Goal: Task Accomplishment & Management: Manage account settings

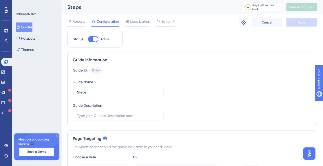
click at [57, 136] on icon at bounding box center [57, 136] width 2 height 2
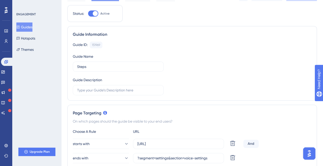
scroll to position [77, 0]
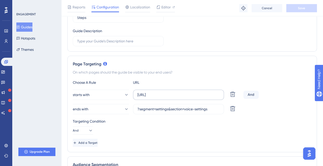
drag, startPoint x: 136, startPoint y: 94, endPoint x: 200, endPoint y: 92, distance: 63.4
click at [200, 92] on label "[URL]" at bounding box center [178, 95] width 91 height 10
click at [200, 92] on input "[URL]" at bounding box center [179, 95] width 82 height 6
click at [199, 92] on input "[URL]" at bounding box center [179, 95] width 82 height 6
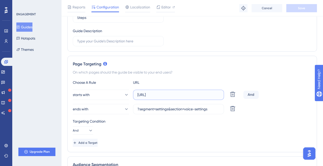
drag, startPoint x: 187, startPoint y: 94, endPoint x: 224, endPoint y: 93, distance: 36.8
click at [224, 93] on div "starts with [URL] Delete" at bounding box center [157, 95] width 169 height 10
click at [217, 93] on input "[URL]" at bounding box center [179, 95] width 82 height 6
click at [219, 94] on input "[URL]" at bounding box center [179, 95] width 82 height 6
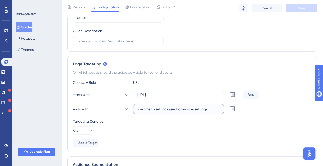
drag, startPoint x: 142, startPoint y: 108, endPoint x: 212, endPoint y: 108, distance: 70.0
click at [212, 108] on input "?segment=settings&section=voice-settings" at bounding box center [179, 109] width 82 height 6
click at [209, 111] on input "?segment=settings&section=voice-settings" at bounding box center [179, 109] width 82 height 6
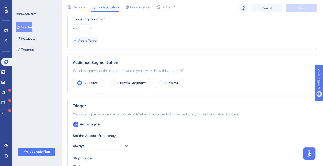
scroll to position [204, 0]
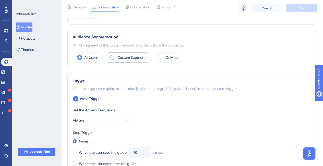
click at [116, 56] on div "Custom Segment" at bounding box center [128, 57] width 44 height 10
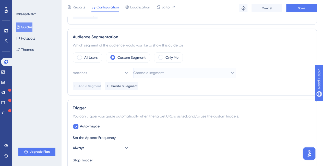
click at [186, 70] on button "Choose a segment" at bounding box center [184, 73] width 102 height 10
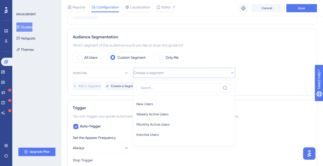
scroll to position [233, 0]
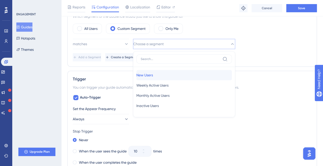
click at [153, 73] on span "New Users" at bounding box center [144, 75] width 17 height 6
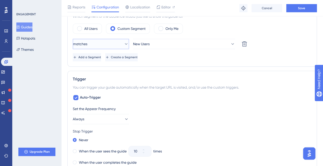
click at [124, 43] on icon at bounding box center [126, 43] width 5 height 5
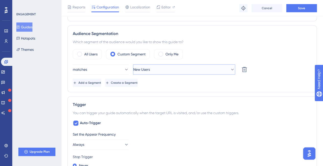
click at [150, 68] on span "New Users" at bounding box center [141, 69] width 17 height 6
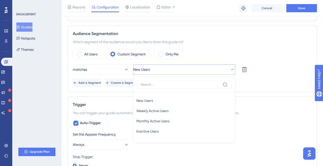
scroll to position [233, 0]
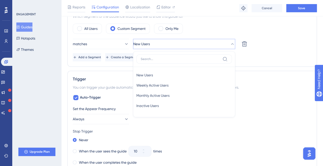
click at [266, 58] on div "Add a Segment Create a Segment" at bounding box center [192, 57] width 239 height 8
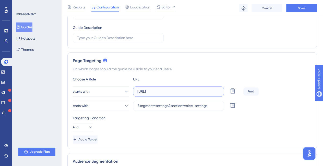
scroll to position [0, 10]
drag, startPoint x: 141, startPoint y: 90, endPoint x: 222, endPoint y: 89, distance: 81.5
click at [222, 89] on label "[URL]" at bounding box center [178, 91] width 91 height 10
click at [177, 108] on input "?segment=settings&section=voice-settings" at bounding box center [179, 106] width 82 height 6
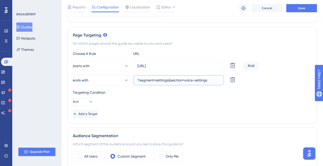
click at [210, 81] on input "?segment=settings&section=voice-settings" at bounding box center [179, 80] width 82 height 6
drag, startPoint x: 171, startPoint y: 81, endPoint x: 212, endPoint y: 80, distance: 41.2
click at [212, 80] on input "?segment=settings&section=voice-settings" at bounding box center [179, 80] width 82 height 6
click at [211, 80] on input "?segment=settings&section=voice-settings" at bounding box center [179, 80] width 82 height 6
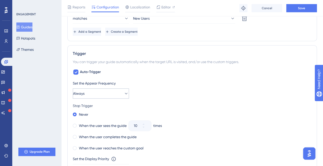
scroll to position [284, 0]
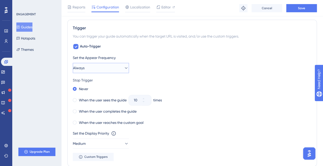
click at [125, 65] on button "Always" at bounding box center [101, 68] width 56 height 10
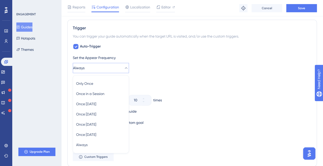
scroll to position [314, 0]
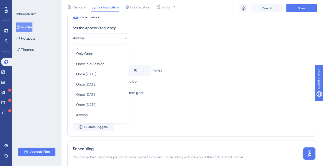
click at [177, 43] on div "Set the Appear Frequency Always Only Once Only Once Once in a Session Once in a…" at bounding box center [192, 78] width 239 height 106
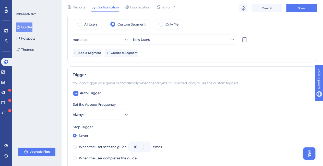
scroll to position [263, 0]
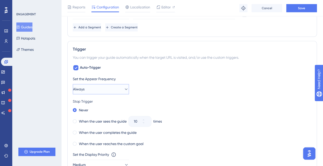
click at [119, 87] on button "Always" at bounding box center [101, 89] width 56 height 10
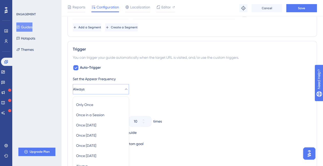
scroll to position [314, 0]
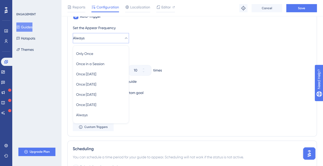
click at [170, 55] on div "Never" at bounding box center [192, 58] width 239 height 7
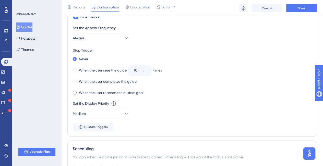
scroll to position [289, 0]
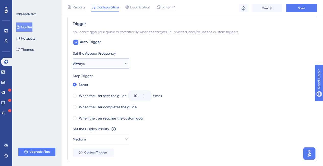
click at [125, 63] on icon at bounding box center [126, 64] width 3 height 2
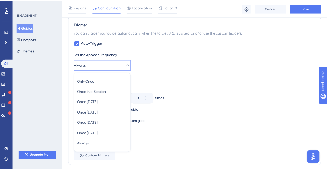
scroll to position [314, 0]
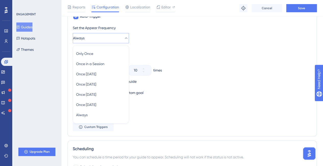
click at [130, 34] on div "Set the Appear Frequency Always Only Once Only Once Once in a Session Once in a…" at bounding box center [192, 34] width 239 height 18
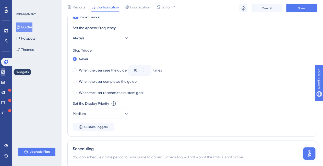
click at [5, 71] on icon at bounding box center [3, 72] width 4 height 4
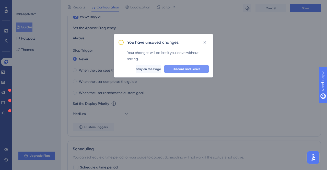
click at [174, 67] on span "Discard and Leave" at bounding box center [187, 69] width 28 height 4
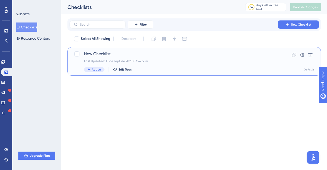
click at [92, 55] on span "New Checklist" at bounding box center [173, 54] width 179 height 6
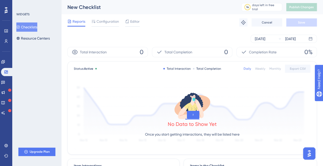
click at [134, 20] on div "✨ Save My Spot!✨" at bounding box center [164, 73] width 327 height 170
click at [132, 24] on div "✨ Save My Spot!✨" at bounding box center [164, 73] width 327 height 170
click at [130, 21] on div "✨ Save My Spot!✨" at bounding box center [164, 73] width 327 height 170
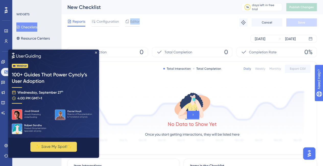
click at [130, 21] on span "Editor" at bounding box center [134, 21] width 9 height 6
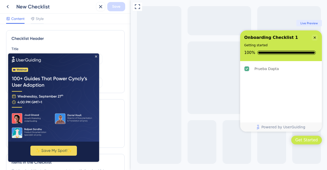
click at [98, 55] on img at bounding box center [53, 97] width 91 height 88
click at [9, 7] on icon at bounding box center [8, 7] width 6 height 6
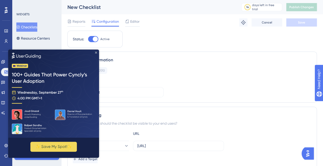
click at [96, 53] on icon "Close Preview" at bounding box center [96, 53] width 2 height 2
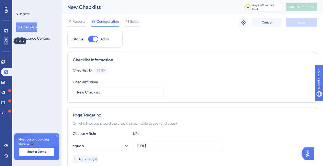
click at [7, 40] on icon at bounding box center [6, 41] width 4 height 4
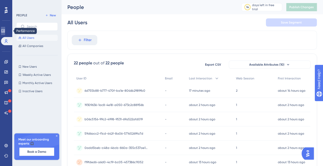
click at [4, 31] on icon at bounding box center [3, 31] width 4 height 4
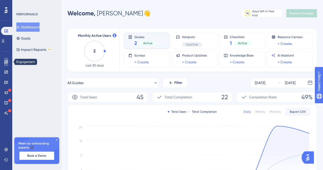
click at [6, 62] on icon at bounding box center [6, 62] width 4 height 4
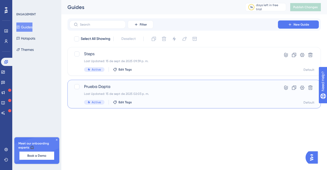
click at [104, 88] on span "Prueba Dapta" at bounding box center [173, 87] width 179 height 6
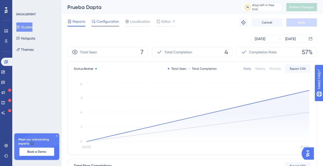
click at [107, 22] on span "Configuration" at bounding box center [108, 21] width 22 height 6
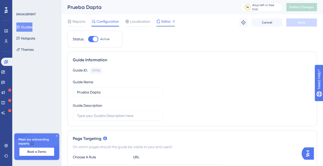
click at [166, 22] on span "Editor" at bounding box center [166, 21] width 9 height 6
click at [5, 72] on icon at bounding box center [2, 72] width 3 height 3
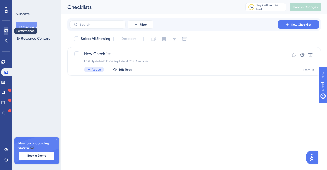
click at [7, 31] on icon at bounding box center [5, 30] width 3 height 3
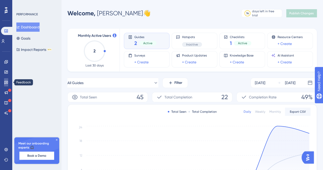
click at [4, 82] on link at bounding box center [6, 82] width 4 height 8
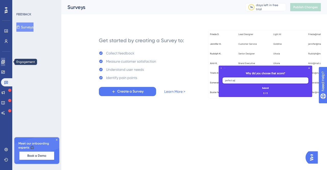
click at [4, 62] on icon at bounding box center [3, 62] width 4 height 4
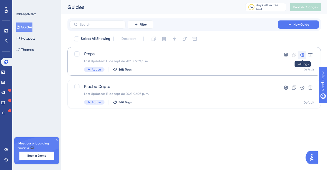
click at [303, 57] on icon at bounding box center [302, 54] width 5 height 5
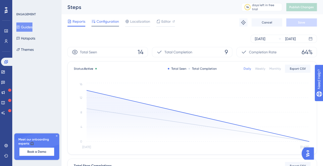
click at [105, 22] on span "Configuration" at bounding box center [108, 21] width 22 height 6
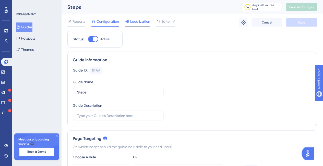
click at [139, 20] on span "Localization" at bounding box center [140, 21] width 20 height 6
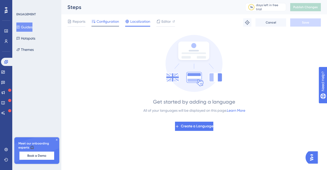
click at [108, 21] on span "Configuration" at bounding box center [108, 21] width 22 height 6
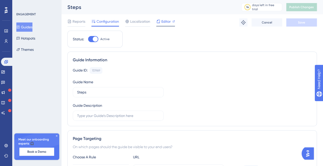
click at [168, 18] on span "Editor" at bounding box center [166, 21] width 9 height 6
click at [4, 43] on link at bounding box center [6, 41] width 4 height 8
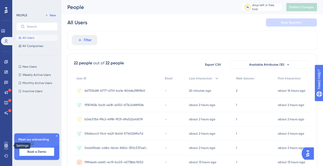
click at [7, 146] on icon at bounding box center [5, 145] width 3 height 3
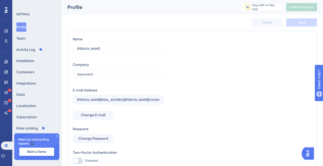
scroll to position [25, 0]
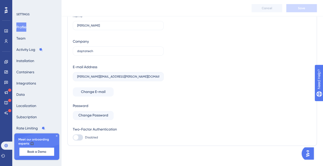
click at [56, 137] on icon at bounding box center [56, 135] width 3 height 3
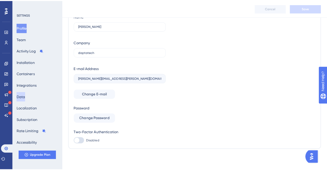
scroll to position [0, 0]
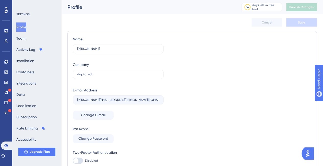
click at [27, 56] on div "Profile Team Activity Log Installation Containers Integrations Data Localizatio…" at bounding box center [36, 83] width 41 height 122
click at [25, 64] on button "Installation" at bounding box center [25, 60] width 18 height 9
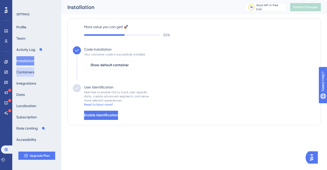
click at [27, 71] on button "Containers" at bounding box center [25, 71] width 18 height 9
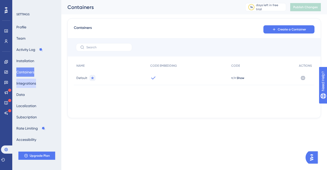
click at [36, 81] on button "Integrations" at bounding box center [26, 83] width 20 height 9
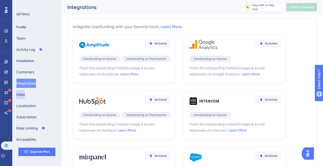
click at [25, 95] on button "Data" at bounding box center [20, 94] width 8 height 9
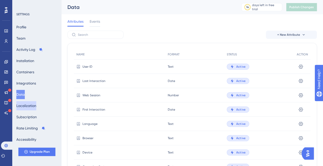
click at [28, 104] on button "Localization" at bounding box center [26, 105] width 20 height 9
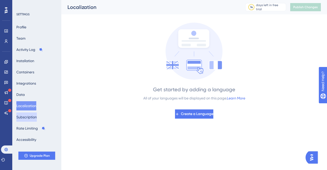
click at [25, 118] on button "Subscription" at bounding box center [26, 116] width 20 height 9
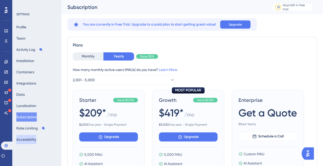
click at [25, 141] on button "Accessibility" at bounding box center [26, 139] width 20 height 9
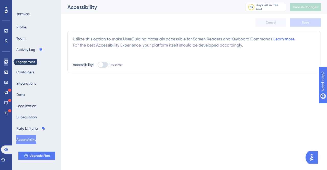
click at [6, 62] on icon at bounding box center [6, 62] width 4 height 4
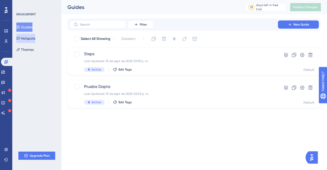
click at [26, 38] on button "Hotspots" at bounding box center [25, 38] width 19 height 9
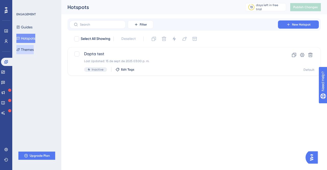
click at [34, 49] on button "Themes" at bounding box center [24, 49] width 17 height 9
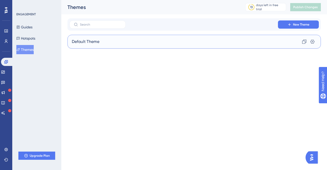
click at [148, 47] on div "Default Theme Clone Settings" at bounding box center [194, 42] width 254 height 14
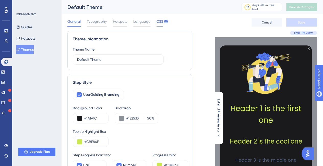
click at [160, 22] on span "CSS" at bounding box center [160, 21] width 7 height 6
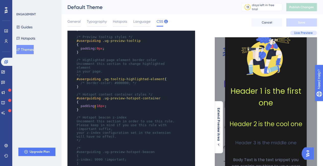
click at [96, 108] on span "padding : 16px ;" at bounding box center [92, 106] width 30 height 4
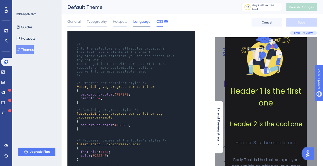
click at [140, 21] on span "Language" at bounding box center [141, 21] width 17 height 6
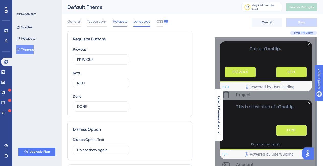
click at [119, 22] on span "Hotspots" at bounding box center [120, 21] width 14 height 6
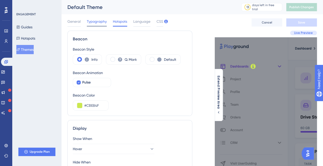
click at [92, 21] on span "Typography" at bounding box center [97, 21] width 20 height 6
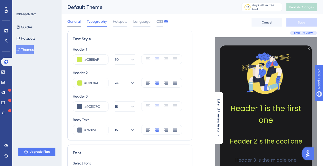
click at [71, 20] on span "General" at bounding box center [73, 21] width 13 height 6
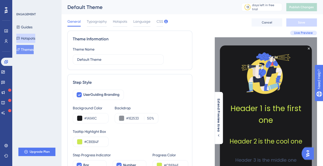
click at [29, 40] on button "Hotspots" at bounding box center [25, 38] width 19 height 9
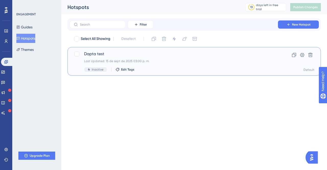
click at [110, 55] on span "Dapta test" at bounding box center [173, 54] width 179 height 6
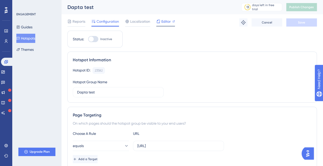
click at [160, 20] on icon at bounding box center [158, 21] width 3 height 3
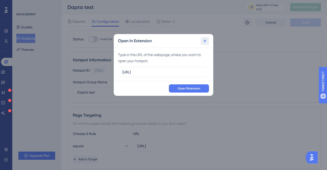
click at [203, 41] on icon at bounding box center [204, 40] width 5 height 5
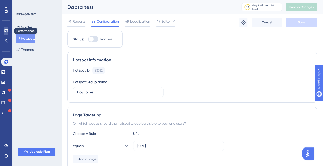
click at [8, 30] on link at bounding box center [6, 31] width 4 height 8
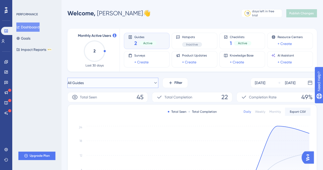
click at [153, 85] on icon at bounding box center [155, 82] width 5 height 5
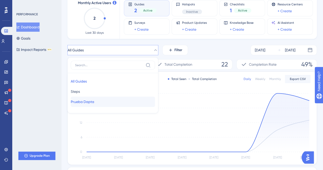
click at [92, 99] on span "Prueba Dapta" at bounding box center [83, 102] width 24 height 6
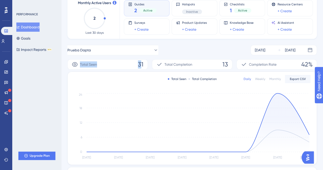
drag, startPoint x: 73, startPoint y: 64, endPoint x: 140, endPoint y: 63, distance: 67.8
click at [140, 63] on div "Total Seen 31" at bounding box center [107, 64] width 81 height 10
click at [109, 47] on button "Prueba Dapta" at bounding box center [112, 50] width 91 height 10
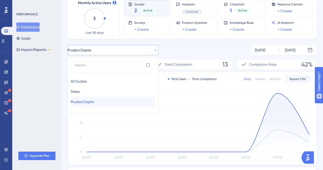
click at [93, 101] on span "Prueba Dapta" at bounding box center [83, 102] width 24 height 6
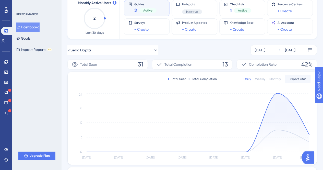
scroll to position [58, 0]
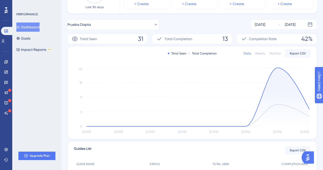
click at [265, 53] on div "Weekly" at bounding box center [260, 53] width 10 height 4
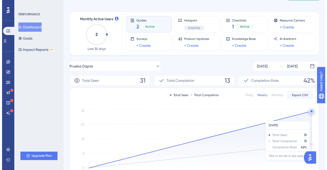
scroll to position [0, 0]
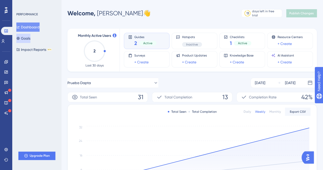
click at [30, 37] on button "Goals" at bounding box center [23, 38] width 14 height 9
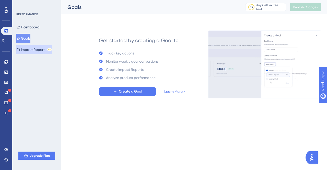
click at [31, 50] on button "Impact Reports BETA" at bounding box center [34, 49] width 36 height 9
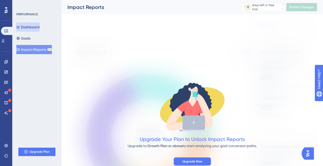
click at [31, 33] on div "Dashboard Goals Impact Reports BETA" at bounding box center [36, 38] width 41 height 32
click at [31, 27] on button "Dashboard" at bounding box center [27, 26] width 23 height 9
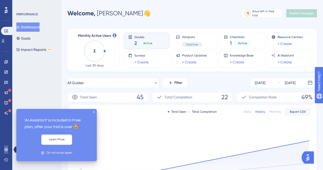
click at [5, 151] on icon at bounding box center [5, 149] width 3 height 3
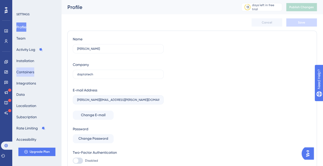
click at [30, 72] on button "Containers" at bounding box center [25, 71] width 18 height 9
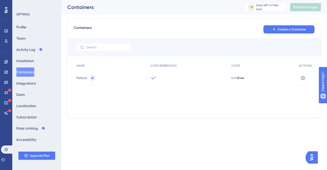
click at [84, 78] on span "Default" at bounding box center [81, 78] width 11 height 4
click at [232, 78] on span "</> Show" at bounding box center [237, 78] width 13 height 4
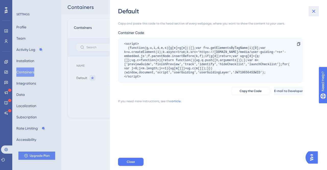
click at [314, 9] on icon at bounding box center [314, 11] width 6 height 6
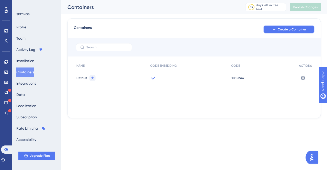
click at [286, 31] on button "Create a Container" at bounding box center [289, 29] width 51 height 8
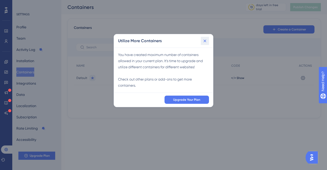
click at [206, 42] on icon at bounding box center [204, 40] width 5 height 5
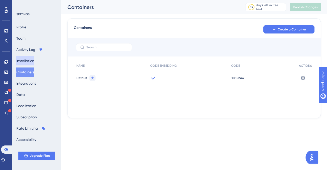
click at [25, 58] on button "Installation" at bounding box center [25, 60] width 18 height 9
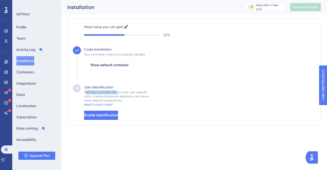
drag, startPoint x: 86, startPoint y: 93, endPoint x: 117, endPoint y: 91, distance: 31.0
click at [117, 91] on div "Feel free to enable this to track user-specific data, create advanced segments,…" at bounding box center [116, 96] width 65 height 12
click at [117, 94] on div "Feel free to enable this to track user-specific data, create advanced segments,…" at bounding box center [116, 96] width 65 height 12
click at [106, 115] on span "Enable Identification" at bounding box center [101, 115] width 34 height 6
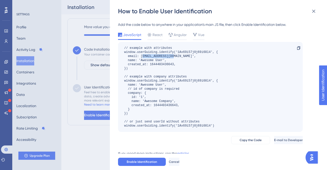
drag, startPoint x: 143, startPoint y: 55, endPoint x: 173, endPoint y: 56, distance: 29.9
click at [173, 56] on div "// example with attributes window.userGuiding.identify('1Ax69i57j0j69i60l4', { …" at bounding box center [171, 87] width 94 height 82
click at [174, 106] on div "// example with attributes window.userGuiding.identify('1Ax69i57j0j69i60l4', { …" at bounding box center [171, 87] width 94 height 82
click at [100, 139] on div "How to Enable User Identification Add the code below to anywhere in your applic…" at bounding box center [163, 85] width 327 height 170
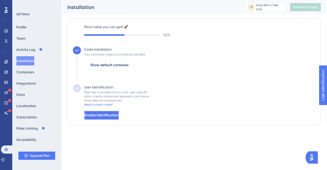
click at [113, 116] on span "Enable Identification" at bounding box center [102, 115] width 34 height 6
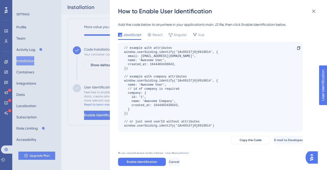
click at [32, 83] on div "How to Enable User Identification Add the code below to anywhere in your applic…" at bounding box center [163, 85] width 327 height 170
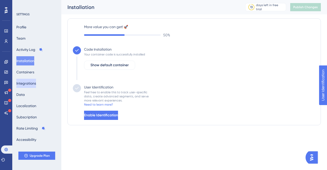
click at [33, 83] on button "Integrations" at bounding box center [26, 83] width 20 height 9
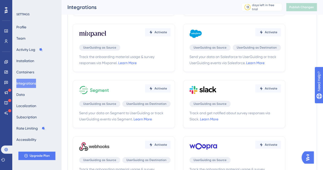
scroll to position [179, 0]
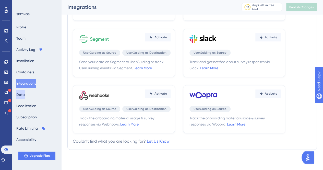
click at [25, 95] on button "Data" at bounding box center [20, 94] width 8 height 9
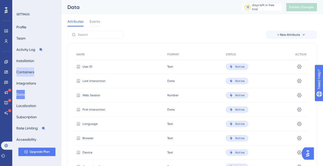
click at [30, 74] on button "Containers" at bounding box center [25, 71] width 18 height 9
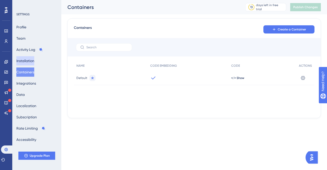
click at [28, 63] on button "Installation" at bounding box center [25, 60] width 18 height 9
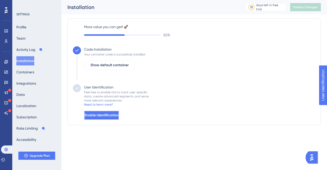
click at [104, 114] on span "Enable Identification" at bounding box center [102, 115] width 34 height 6
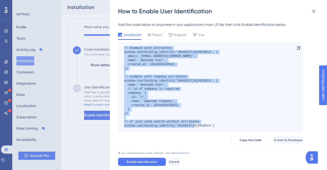
drag, startPoint x: 220, startPoint y: 126, endPoint x: 122, endPoint y: 46, distance: 127.0
click at [122, 46] on div "// example with attributes window.userGuiding.identify('1Ax69i57j0j69i60l4', { …" at bounding box center [210, 87] width 185 height 90
click at [224, 67] on div "// example with attributes window.userGuiding.identify('1Ax69i57j0j69i60l4', { …" at bounding box center [210, 87] width 185 height 90
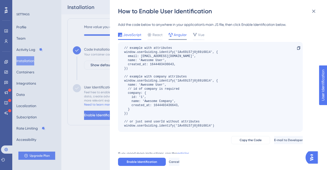
click at [176, 33] on span "Angular" at bounding box center [180, 35] width 13 height 6
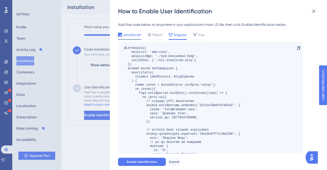
click at [134, 36] on span "JavaScript" at bounding box center [132, 35] width 18 height 6
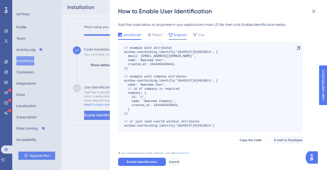
click at [180, 35] on span "Angular" at bounding box center [180, 35] width 13 height 6
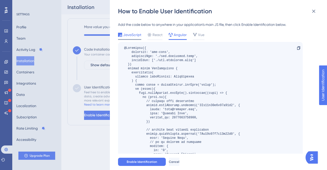
click at [126, 34] on span "JavaScript" at bounding box center [132, 35] width 18 height 6
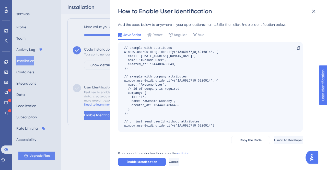
click at [179, 30] on div "Add the code below to anywhere in your application’s main JS file, then click E…" at bounding box center [210, 90] width 185 height 139
click at [181, 35] on span "Angular" at bounding box center [180, 35] width 13 height 6
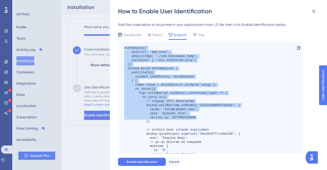
drag, startPoint x: 125, startPoint y: 48, endPoint x: 197, endPoint y: 109, distance: 93.7
click at [197, 114] on div at bounding box center [182, 123] width 116 height 155
click at [136, 66] on div at bounding box center [182, 123] width 116 height 155
click at [126, 50] on div at bounding box center [182, 123] width 116 height 155
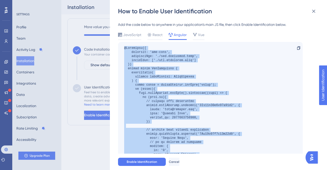
scroll to position [80, 0]
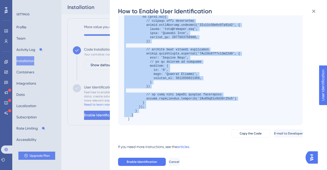
drag, startPoint x: 125, startPoint y: 47, endPoint x: 197, endPoint y: 116, distance: 99.3
click at [197, 116] on div at bounding box center [182, 43] width 116 height 155
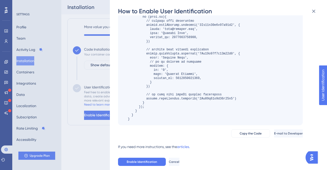
click at [150, 114] on div at bounding box center [182, 43] width 116 height 155
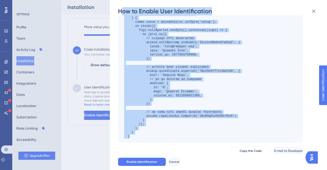
scroll to position [0, 0]
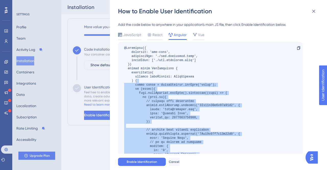
drag, startPoint x: 139, startPoint y: 122, endPoint x: 161, endPoint y: 80, distance: 47.3
click at [161, 80] on div "Copy" at bounding box center [210, 124] width 185 height 164
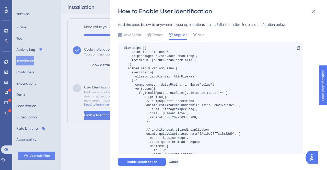
click at [227, 68] on div at bounding box center [182, 123] width 116 height 155
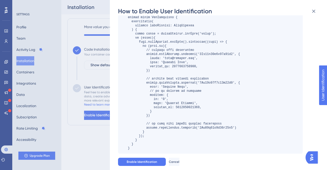
scroll to position [80, 0]
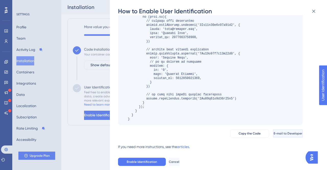
click at [281, 135] on button "E-mail to Developer" at bounding box center [288, 133] width 30 height 8
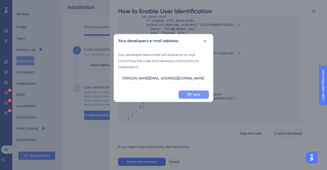
type input "[PERSON_NAME][EMAIL_ADDRESS][DOMAIN_NAME]"
click at [199, 93] on span "Send" at bounding box center [196, 95] width 7 height 4
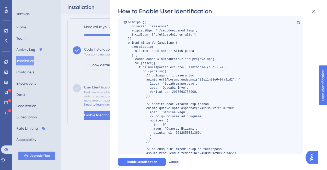
scroll to position [0, 0]
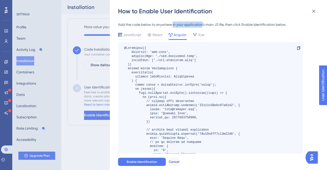
drag, startPoint x: 173, startPoint y: 24, endPoint x: 203, endPoint y: 25, distance: 30.2
click at [203, 25] on div "Add the code below to anywhere in your application’s main JS file, then click E…" at bounding box center [210, 24] width 185 height 6
click at [215, 25] on div "Add the code below to anywhere in your application’s main JS file, then click E…" at bounding box center [210, 24] width 185 height 6
drag, startPoint x: 225, startPoint y: 24, endPoint x: 208, endPoint y: 25, distance: 16.9
click at [208, 25] on div "Add the code below to anywhere in your application’s main JS file, then click E…" at bounding box center [210, 24] width 185 height 6
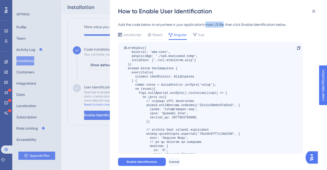
click at [209, 28] on div "Add the code below to anywhere in your application’s main JS file, then click E…" at bounding box center [210, 127] width 185 height 213
click at [214, 23] on div "Add the code below to anywhere in your application’s main JS file, then click E…" at bounding box center [210, 24] width 185 height 6
click at [135, 37] on span "JavaScript" at bounding box center [132, 35] width 18 height 6
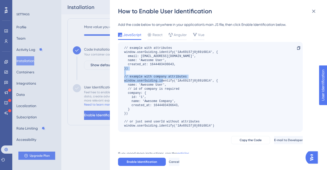
drag, startPoint x: 138, startPoint y: 77, endPoint x: 183, endPoint y: 82, distance: 45.2
click at [183, 82] on div "// example with attributes window.userGuiding.identify('1Ax69i57j0j69i60l4', { …" at bounding box center [171, 87] width 94 height 82
click at [174, 83] on div "// example with attributes window.userGuiding.identify('1Ax69i57j0j69i60l4', { …" at bounding box center [171, 87] width 94 height 82
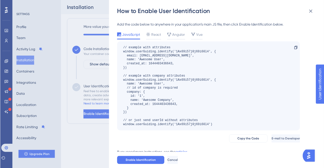
scroll to position [7, 0]
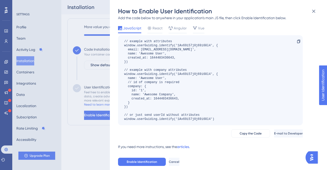
click at [185, 148] on link "articles." at bounding box center [183, 149] width 13 height 10
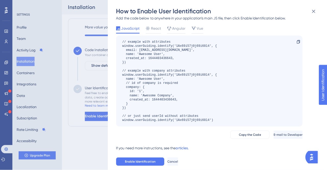
scroll to position [0, 0]
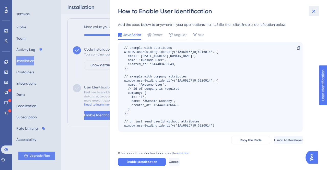
drag, startPoint x: 314, startPoint y: 12, endPoint x: 81, endPoint y: 85, distance: 243.9
click at [314, 12] on icon at bounding box center [314, 11] width 6 height 6
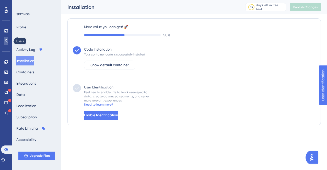
click at [5, 42] on icon at bounding box center [6, 41] width 4 height 4
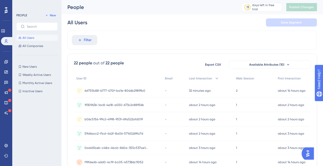
click at [143, 34] on div "Filter" at bounding box center [192, 40] width 250 height 19
click at [31, 66] on span "New Users" at bounding box center [29, 67] width 14 height 4
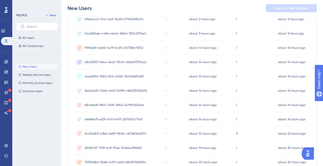
scroll to position [14, 0]
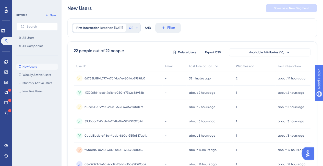
click at [121, 78] on span "6d755b88-b777-470f-ba1e-8046b2989fb0" at bounding box center [115, 78] width 61 height 4
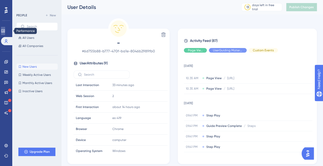
click at [5, 30] on icon at bounding box center [3, 31] width 4 height 4
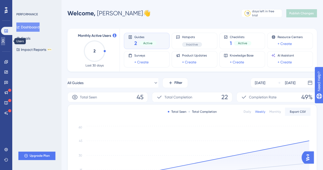
click at [5, 41] on icon at bounding box center [3, 41] width 3 height 4
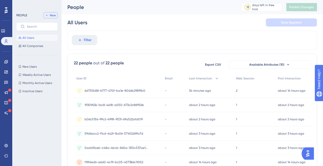
click at [51, 15] on span "New" at bounding box center [53, 15] width 6 height 4
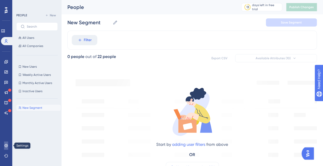
click at [6, 145] on icon at bounding box center [6, 146] width 4 height 4
click at [7, 146] on icon at bounding box center [6, 146] width 4 height 4
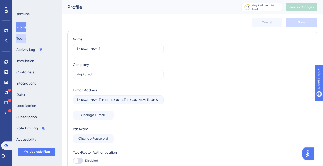
click at [26, 39] on button "Team" at bounding box center [20, 38] width 9 height 9
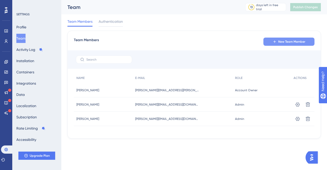
click at [283, 40] on span "New Team Member" at bounding box center [291, 42] width 27 height 4
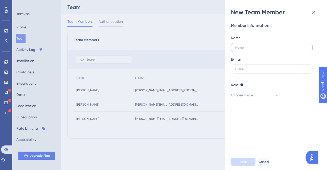
click at [256, 45] on label at bounding box center [272, 47] width 82 height 9
click at [256, 46] on input "text" at bounding box center [271, 48] width 73 height 4
type input "[PERSON_NAME]"
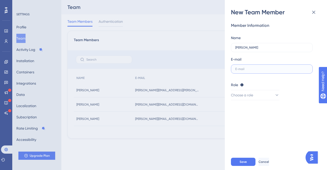
click at [243, 70] on input "text" at bounding box center [271, 69] width 73 height 4
paste input "[PERSON_NAME][EMAIL_ADDRESS][PERSON_NAME][DOMAIN_NAME]"
type input "[PERSON_NAME][EMAIL_ADDRESS][PERSON_NAME][DOMAIN_NAME]"
click at [274, 94] on icon at bounding box center [276, 95] width 5 height 5
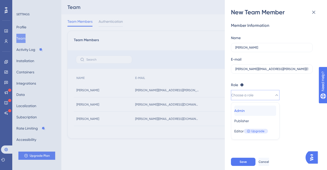
click at [253, 111] on div "Admin Admin" at bounding box center [255, 111] width 42 height 10
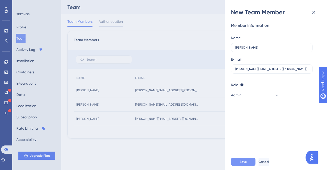
click at [246, 161] on span "Save" at bounding box center [243, 162] width 7 height 4
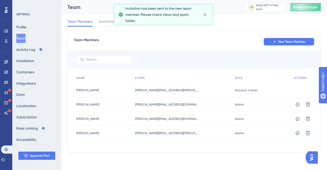
click at [287, 40] on span "New Team Member" at bounding box center [291, 42] width 27 height 4
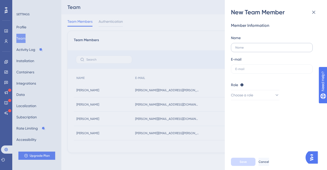
click at [236, 44] on label at bounding box center [272, 47] width 82 height 9
click at [236, 46] on input "text" at bounding box center [271, 48] width 73 height 4
type input "[PERSON_NAME]"
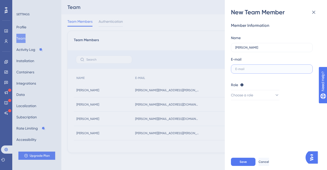
click at [250, 70] on input "text" at bounding box center [271, 69] width 73 height 4
paste input "[PERSON_NAME][EMAIL_ADDRESS][PERSON_NAME][DOMAIN_NAME]"
drag, startPoint x: 252, startPoint y: 67, endPoint x: 217, endPoint y: 71, distance: 35.7
click at [217, 71] on div "New Team Member Member Information Name [PERSON_NAME] E-mail [PERSON_NAME][EMAI…" at bounding box center [163, 85] width 327 height 170
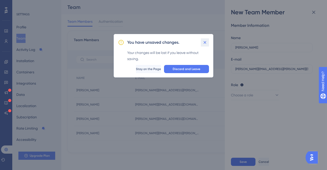
click at [204, 41] on icon at bounding box center [204, 42] width 5 height 5
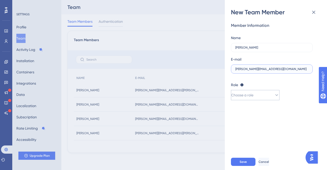
type input "[PERSON_NAME][EMAIL_ADDRESS][DOMAIN_NAME]"
click at [249, 98] on span "Choose a role" at bounding box center [242, 95] width 22 height 6
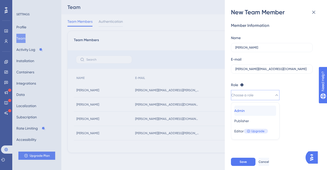
click at [244, 110] on span "Admin" at bounding box center [239, 111] width 10 height 6
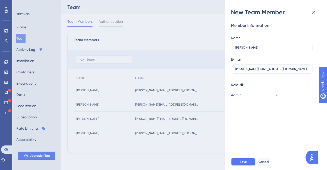
click at [243, 163] on span "Save" at bounding box center [243, 162] width 7 height 4
